Goal: Information Seeking & Learning: Find specific fact

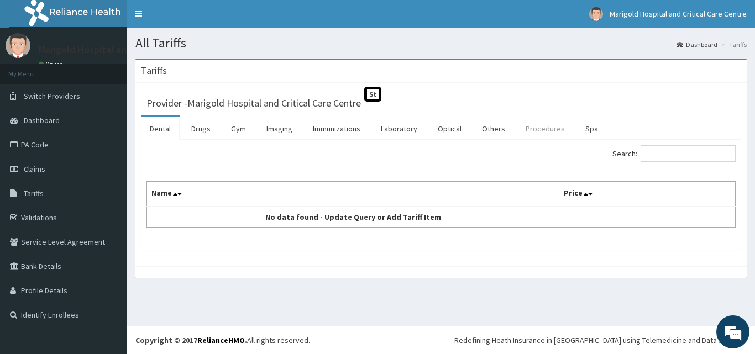
click at [557, 131] on link "Procedures" at bounding box center [545, 128] width 57 height 23
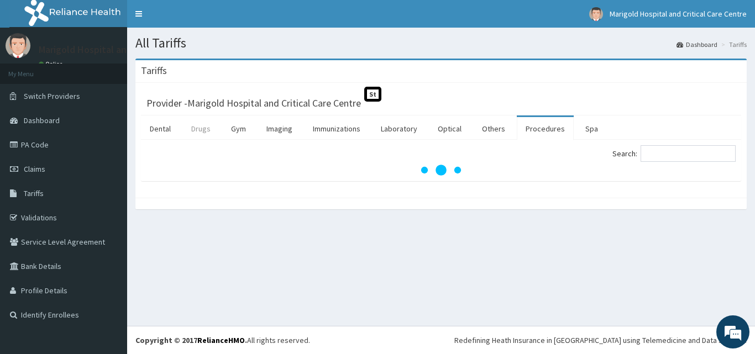
click at [201, 134] on link "Drugs" at bounding box center [200, 128] width 37 height 23
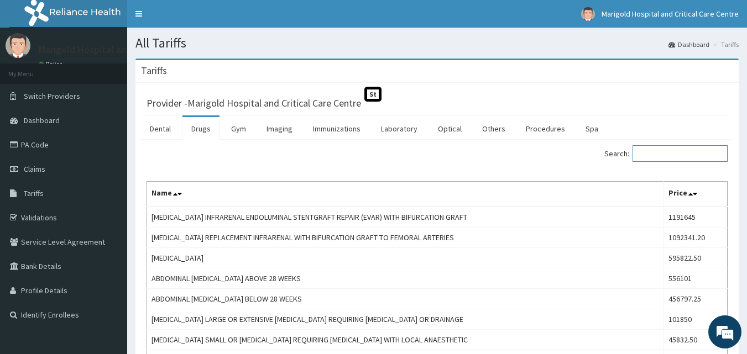
click at [670, 156] on input "Search:" at bounding box center [679, 153] width 95 height 17
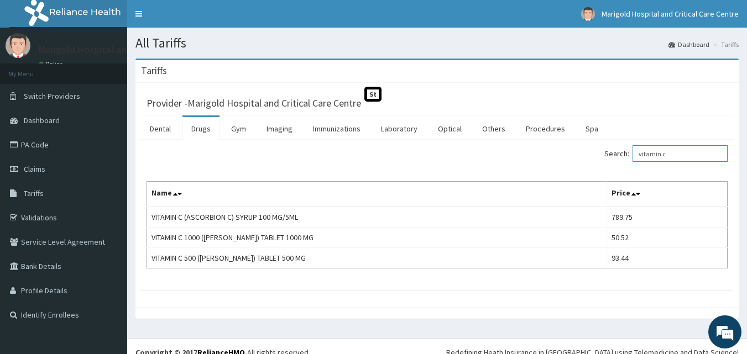
type input "vitamin c"
click at [405, 131] on link "Laboratory" at bounding box center [399, 128] width 54 height 23
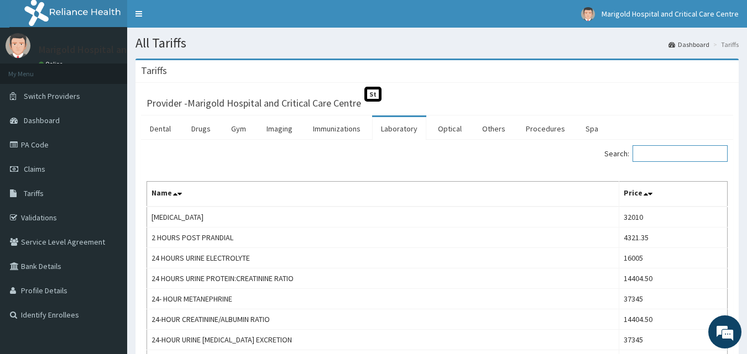
click at [663, 154] on input "Search:" at bounding box center [679, 153] width 95 height 17
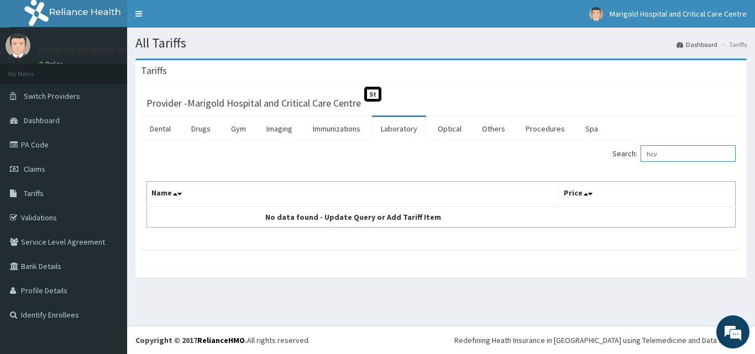
click at [668, 159] on input "hcv" at bounding box center [688, 153] width 95 height 17
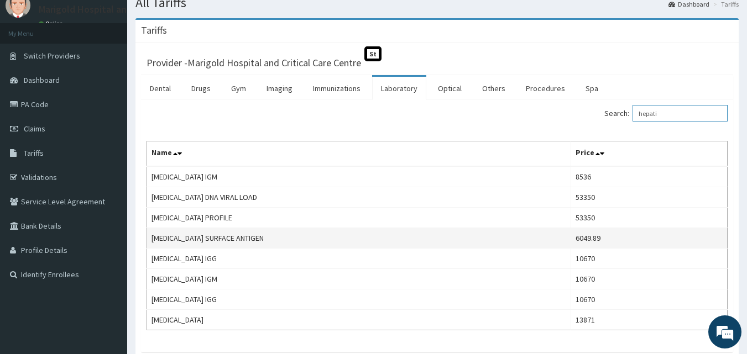
scroll to position [114, 0]
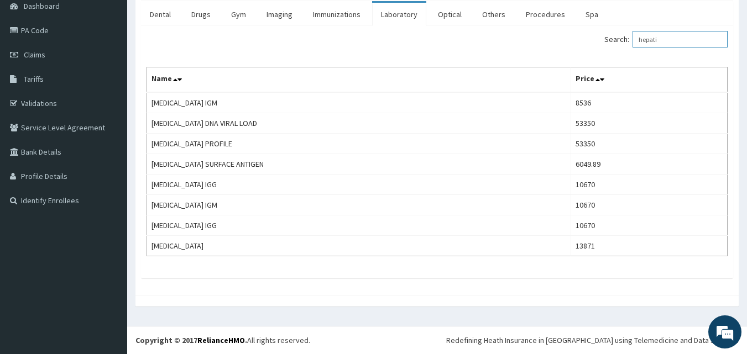
type input "hepati"
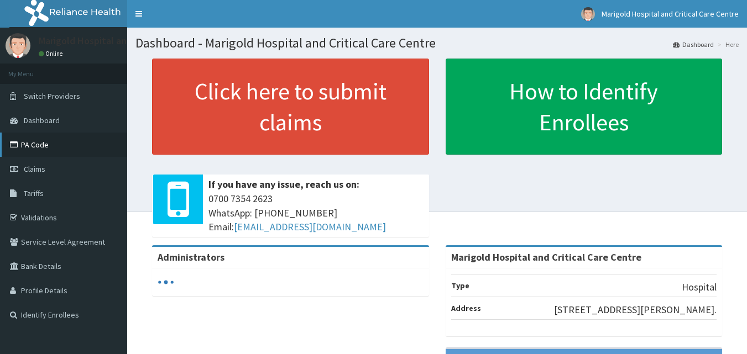
click at [35, 142] on link "PA Code" at bounding box center [63, 145] width 127 height 24
